Goal: Task Accomplishment & Management: Use online tool/utility

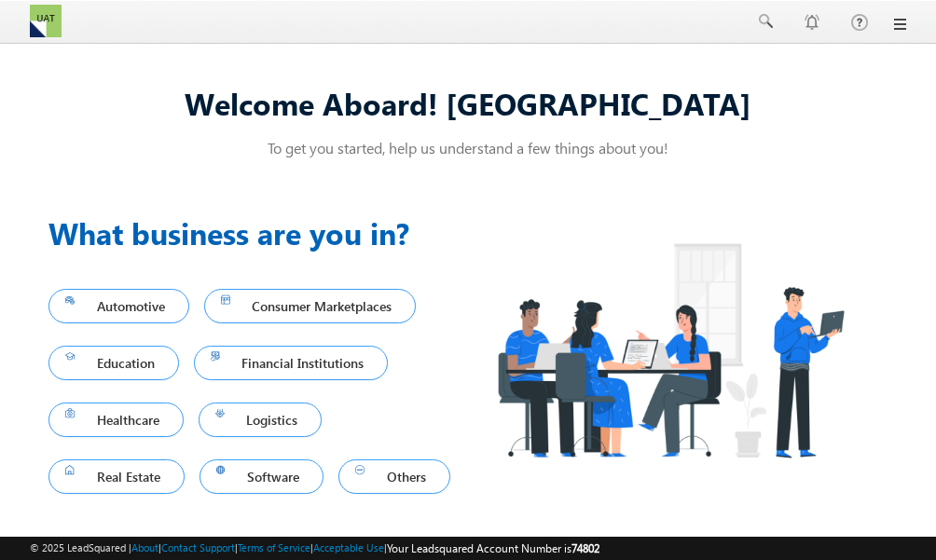
click at [908, 23] on div "Menu Tori Salt tori. salt+ 3@tri os.co m" at bounding box center [468, 22] width 936 height 44
click at [901, 23] on link at bounding box center [898, 24] width 15 height 15
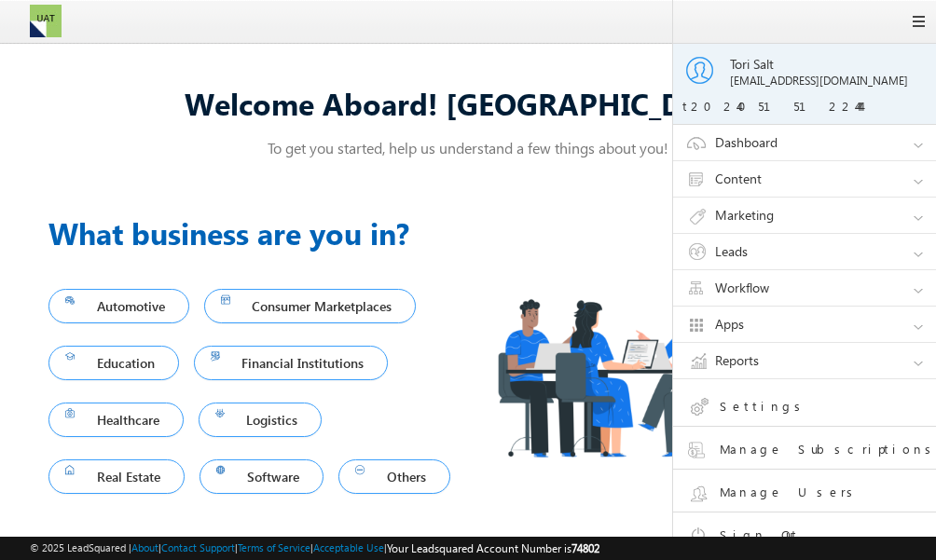
click at [780, 286] on link "Workflow" at bounding box center [813, 287] width 280 height 35
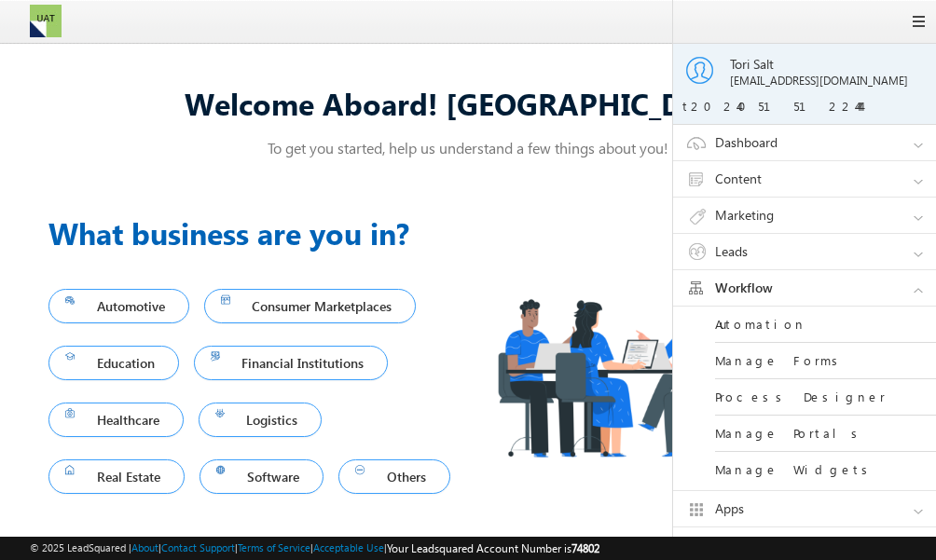
click at [748, 323] on link "Automation" at bounding box center [827, 325] width 224 height 36
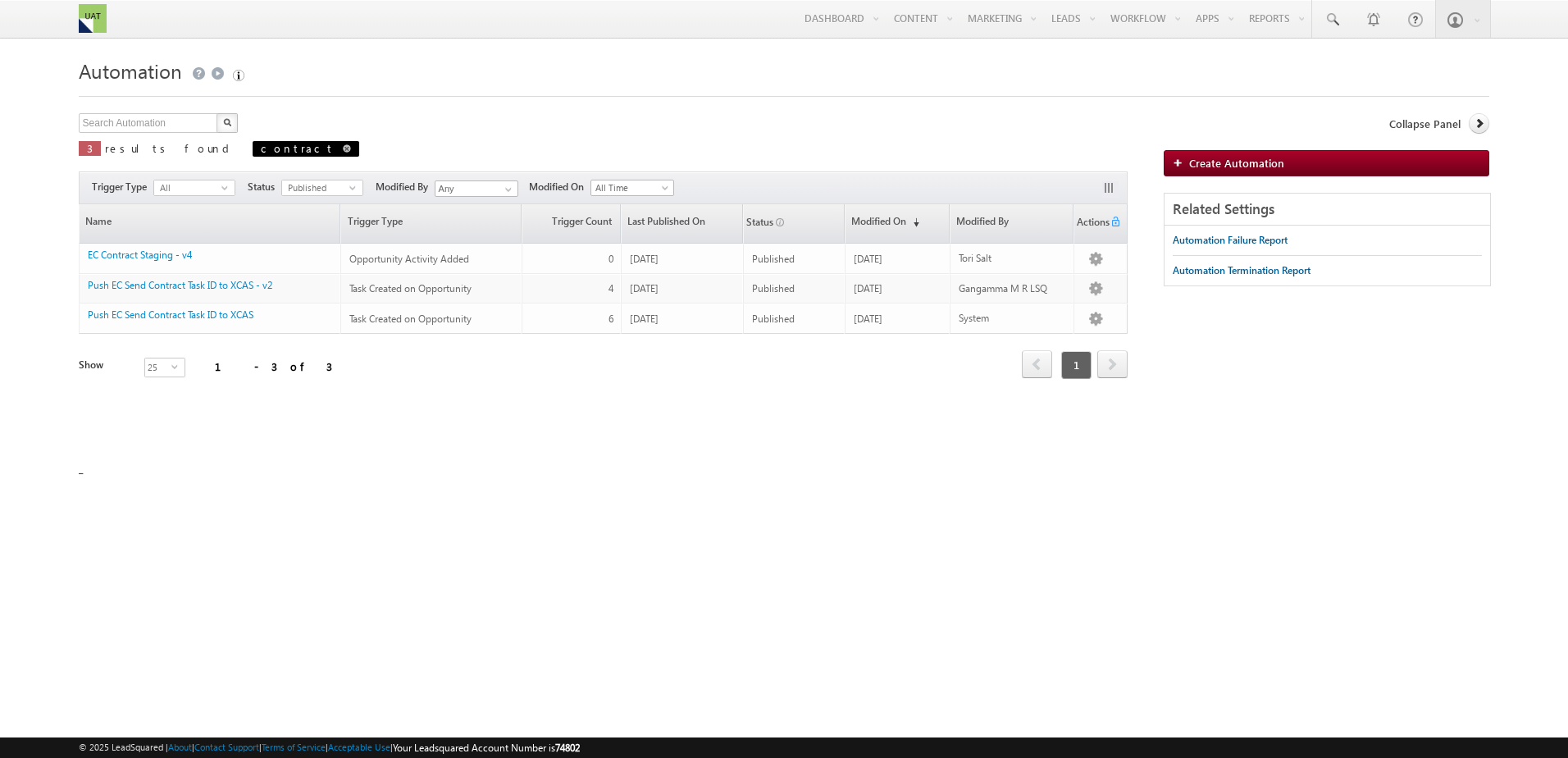
click at [343, 144] on span at bounding box center [346, 148] width 8 height 8
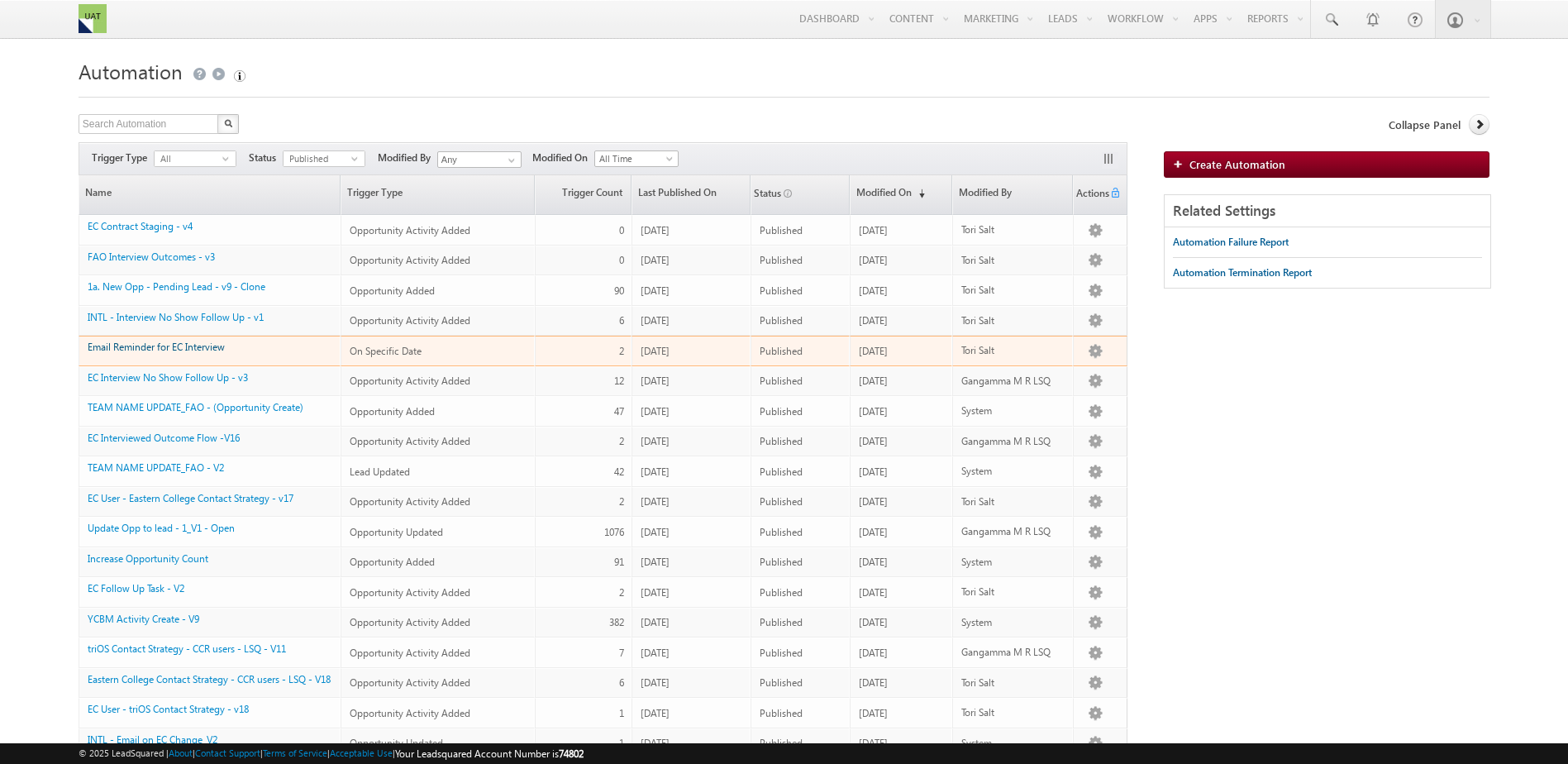
click at [105, 342] on link "Email Reminder for EC Interview" at bounding box center [156, 347] width 137 height 12
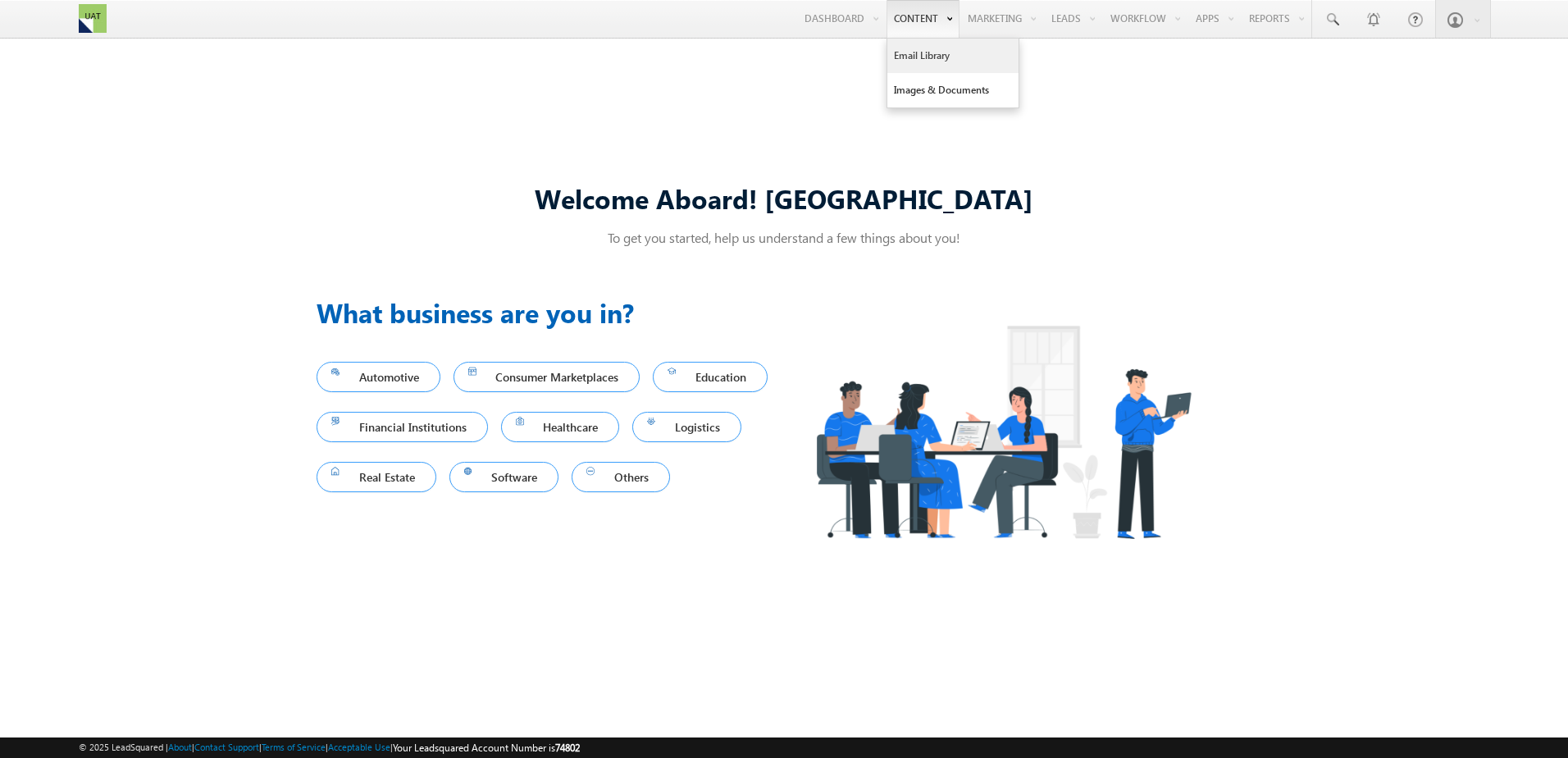
click at [905, 63] on link "Email Library" at bounding box center [952, 55] width 131 height 34
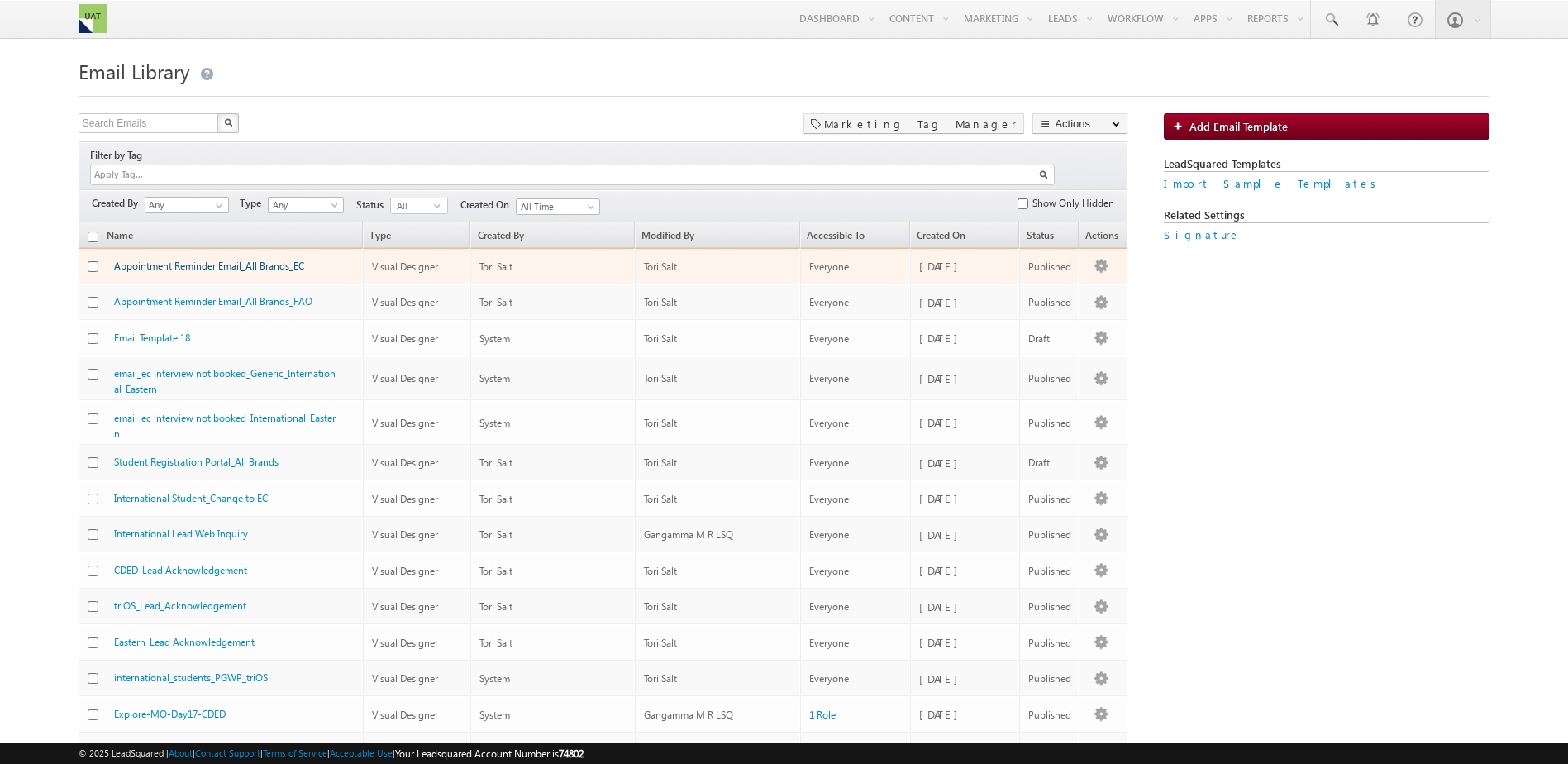
click at [181, 260] on link "Appointment Reminder Email_All Brands_EC" at bounding box center [209, 266] width 190 height 12
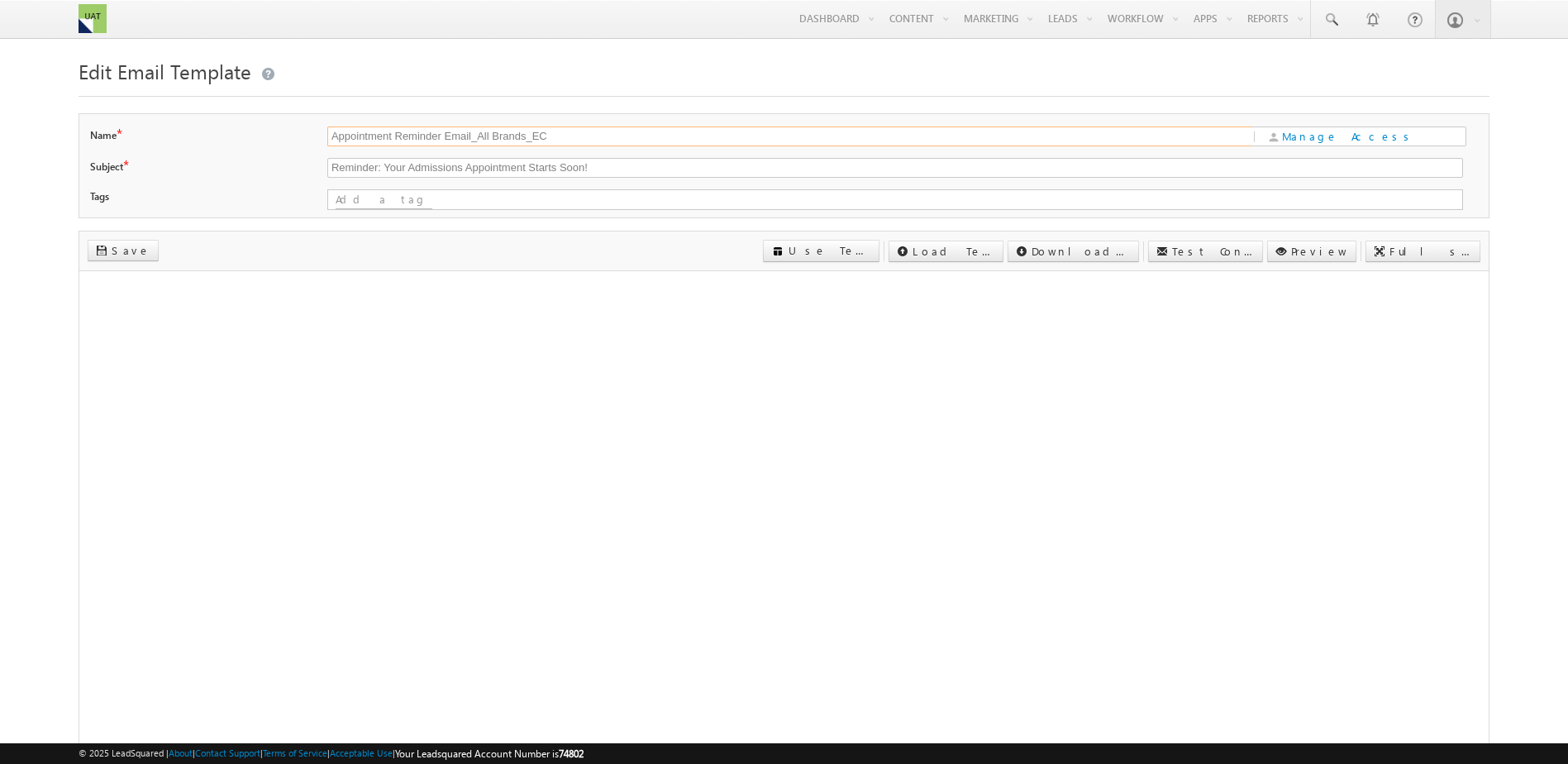
drag, startPoint x: 581, startPoint y: 136, endPoint x: 289, endPoint y: 136, distance: 292.0
click at [289, 136] on div "Name * Appointment Reminder Email_All Brands_EC | Manage Access" at bounding box center [784, 140] width 1388 height 27
drag, startPoint x: 616, startPoint y: 166, endPoint x: 129, endPoint y: 153, distance: 487.2
click at [129, 153] on div "Name * Appointment Reminder Email_All Brands_EC | Manage Access Subject *" at bounding box center [784, 166] width 1411 height 105
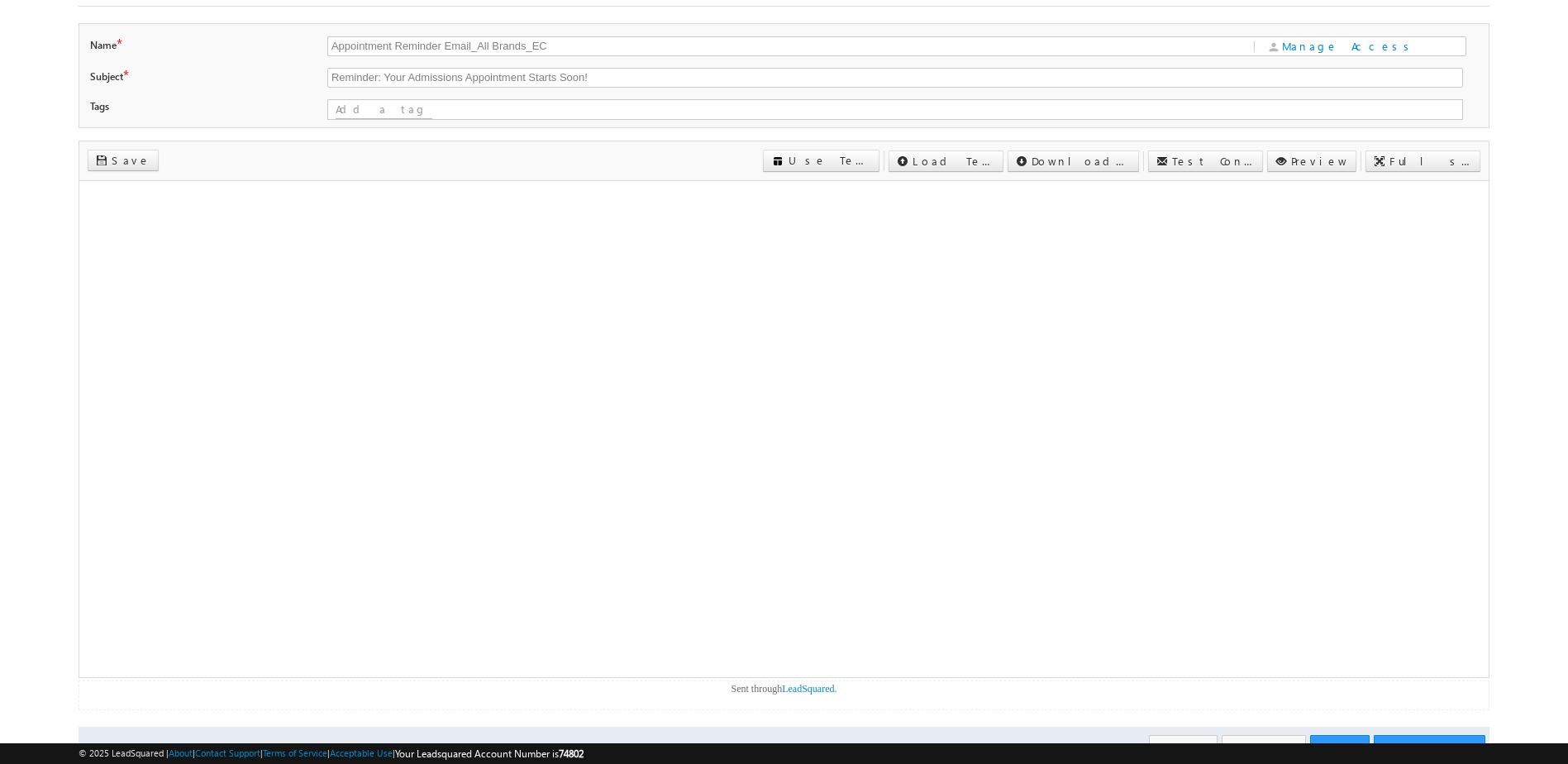
scroll to position [167, 0]
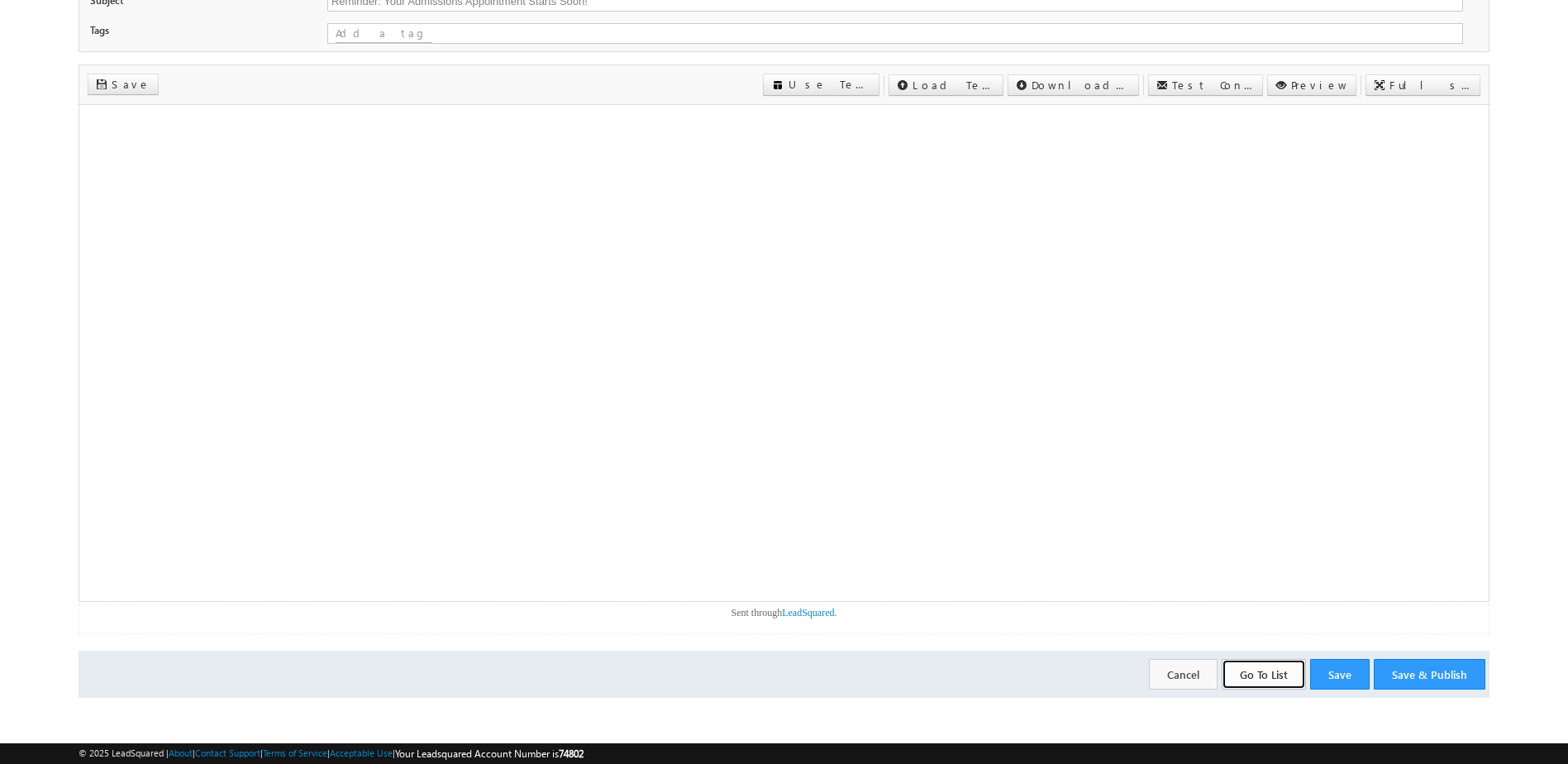
click at [1283, 672] on button "Go To List" at bounding box center [1263, 674] width 84 height 31
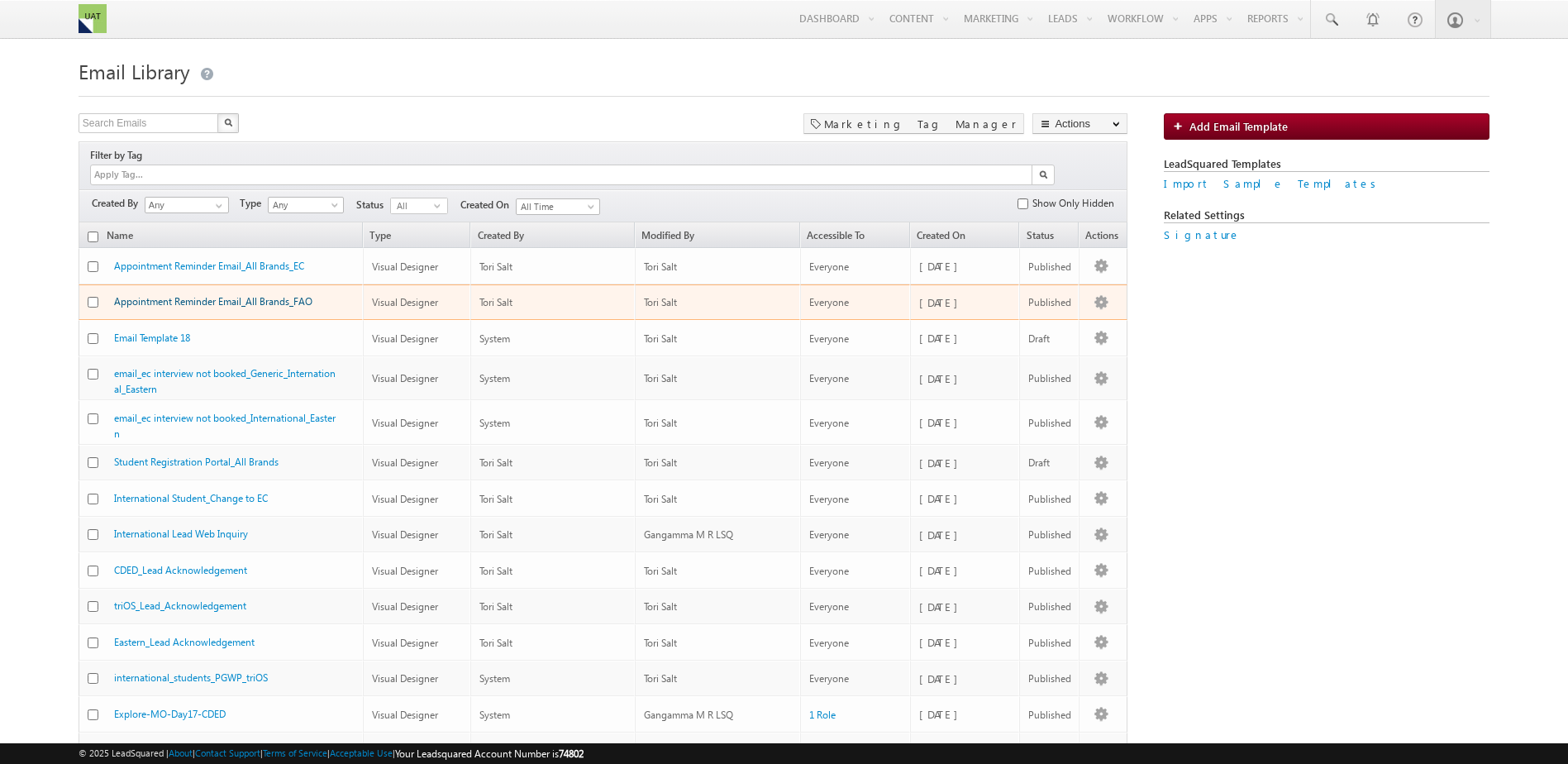
click at [246, 295] on link "Appointment Reminder Email_All Brands_FAO" at bounding box center [214, 301] width 199 height 12
